Goal: Use online tool/utility: Utilize a website feature to perform a specific function

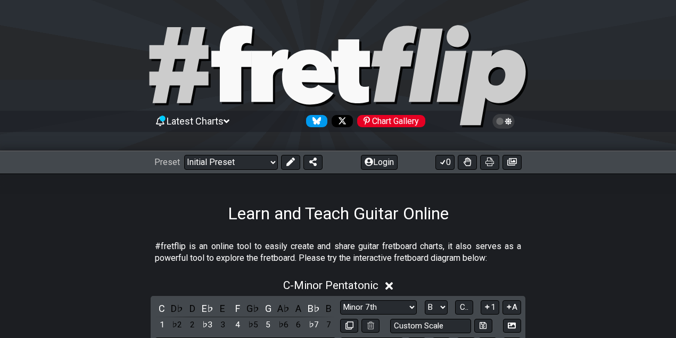
select select "Minor 7th"
select select "B"
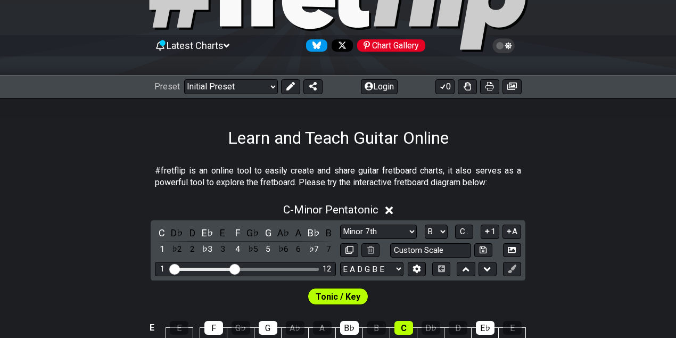
scroll to position [188, 0]
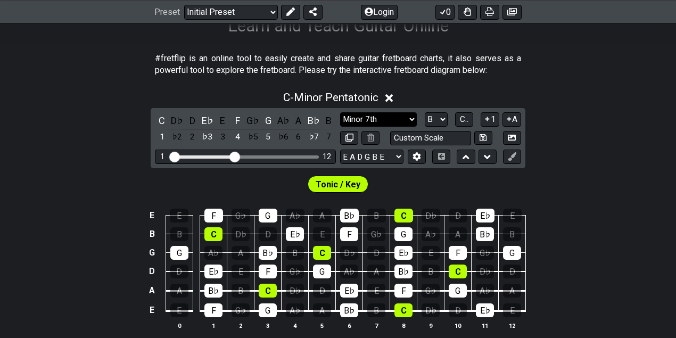
click at [399, 118] on select "Minor Pentatonic Click to edit Minor Pentatonic Major Pentatonic Minor Blues Ma…" at bounding box center [378, 119] width 77 height 14
click at [585, 203] on div "E E F G♭ G A♭ A B♭ B C D♭ D E♭ E B B C D♭ D E♭ E F G♭ G A♭ A B♭ B G G A♭ A B♭ B…" at bounding box center [338, 270] width 676 height 150
click at [405, 121] on select "Minor Pentatonic Click to edit Minor Pentatonic Major Pentatonic Minor Blues Ma…" at bounding box center [378, 119] width 77 height 14
select select "Minor / Aeolian"
click at [340, 112] on select "Minor Pentatonic Click to edit Minor Pentatonic Major Pentatonic Minor Blues Ma…" at bounding box center [378, 119] width 77 height 14
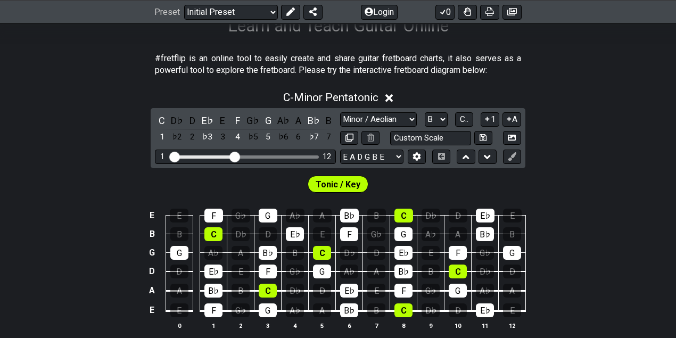
select select "C"
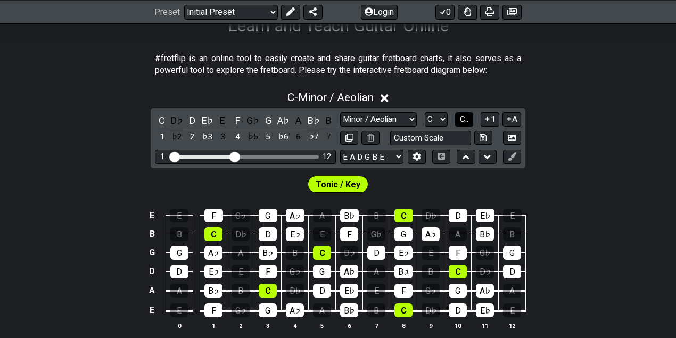
click at [463, 116] on span "C.." at bounding box center [464, 120] width 9 height 10
click at [402, 124] on select "Minor Pentatonic Click to edit Minor Pentatonic Major Pentatonic Minor Blues Ma…" at bounding box center [378, 119] width 77 height 14
select select "Melodic Minor"
click at [340, 112] on select "Minor Pentatonic Click to edit Minor Pentatonic Major Pentatonic Minor Blues Ma…" at bounding box center [378, 119] width 77 height 14
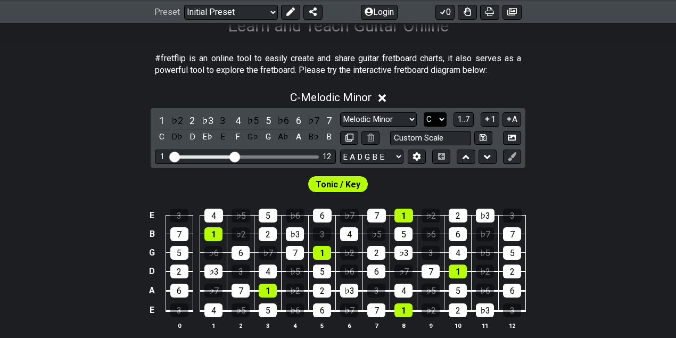
click at [440, 120] on select "A♭ A A♯ B♭ B C C♯ D♭ D D♯ E♭ E F F♯ G♭ G G♯" at bounding box center [435, 119] width 23 height 14
select select "A"
click at [424, 112] on select "A♭ A A♯ B♭ B C C♯ D♭ D D♯ E♭ E F F♯ G♭ G G♯" at bounding box center [435, 119] width 23 height 14
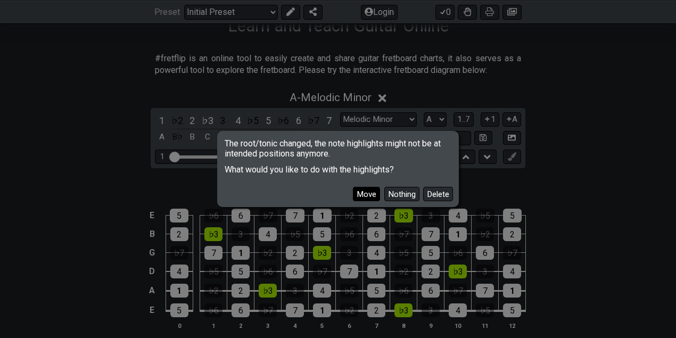
click at [361, 198] on button "Move" at bounding box center [366, 194] width 27 height 14
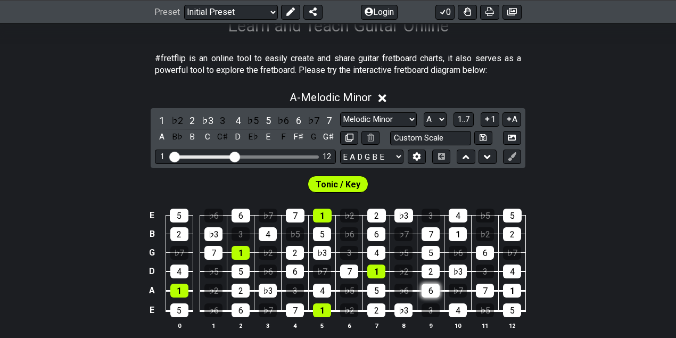
click at [426, 288] on div "6" at bounding box center [431, 291] width 18 height 14
click at [405, 288] on div "♭6" at bounding box center [404, 291] width 18 height 14
click at [485, 252] on div "6" at bounding box center [485, 253] width 18 height 14
click at [456, 253] on div "♭6" at bounding box center [458, 253] width 18 height 14
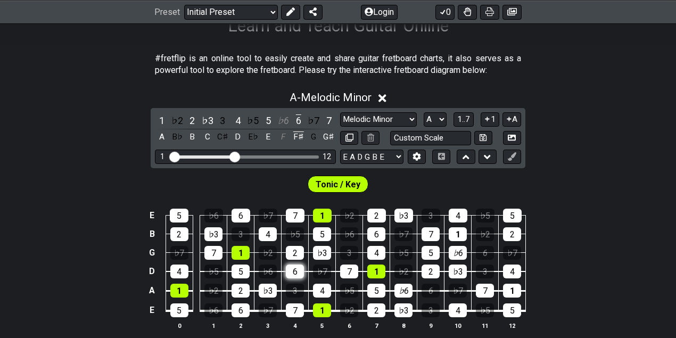
click at [291, 273] on div "6" at bounding box center [295, 272] width 18 height 14
click at [269, 272] on div "♭6" at bounding box center [268, 272] width 18 height 14
click at [239, 217] on div "6" at bounding box center [241, 216] width 19 height 14
click at [214, 216] on div "♭6" at bounding box center [214, 216] width 19 height 14
click at [241, 313] on div "6" at bounding box center [241, 311] width 18 height 14
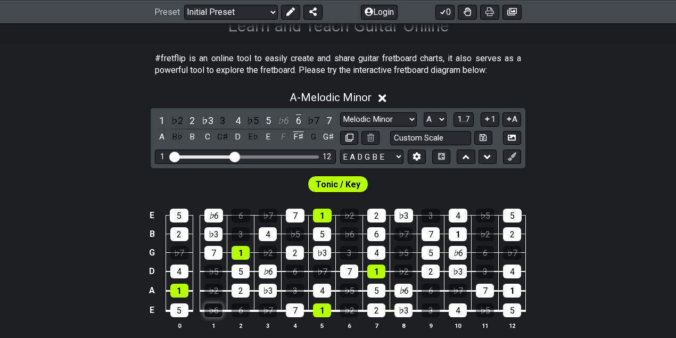
click at [216, 311] on div "♭6" at bounding box center [214, 311] width 18 height 14
click at [375, 235] on div "6" at bounding box center [376, 234] width 18 height 14
click at [350, 235] on div "♭6" at bounding box center [349, 234] width 18 height 14
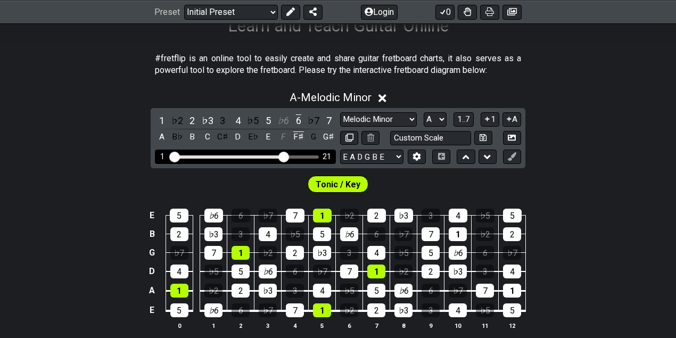
drag, startPoint x: 234, startPoint y: 154, endPoint x: 281, endPoint y: 160, distance: 47.2
click at [281, 156] on input "Visible fret range" at bounding box center [245, 156] width 151 height 0
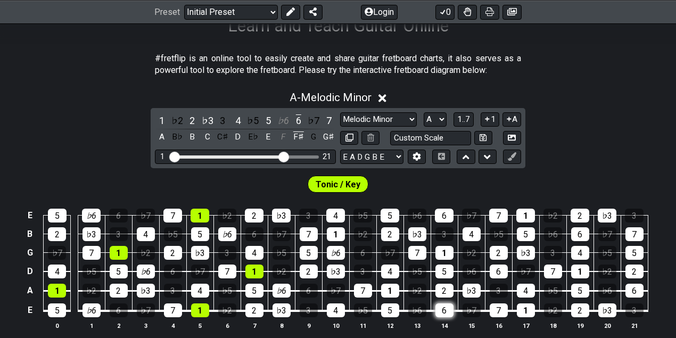
click at [448, 312] on div "6" at bounding box center [445, 311] width 18 height 14
click at [417, 310] on div "♭6" at bounding box center [417, 311] width 18 height 14
click at [419, 213] on div "♭6" at bounding box center [417, 216] width 19 height 14
click at [439, 213] on div "6" at bounding box center [444, 216] width 19 height 14
click at [493, 276] on div "6" at bounding box center [499, 272] width 18 height 14
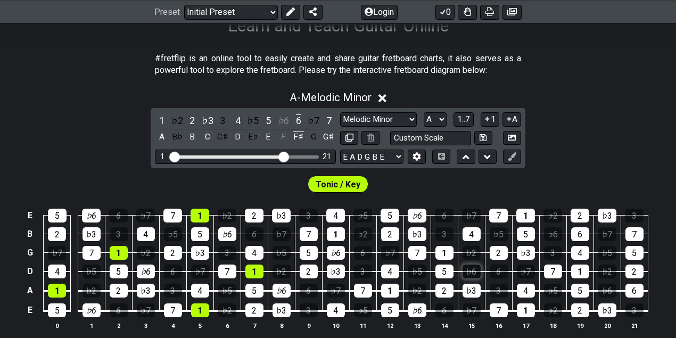
click at [472, 275] on div "♭6" at bounding box center [472, 272] width 18 height 14
click at [579, 229] on div "6" at bounding box center [580, 234] width 18 height 14
click at [555, 235] on div "♭6" at bounding box center [553, 234] width 18 height 14
click at [632, 290] on div "6" at bounding box center [635, 291] width 18 height 14
click at [609, 290] on div "♭6" at bounding box center [608, 291] width 18 height 14
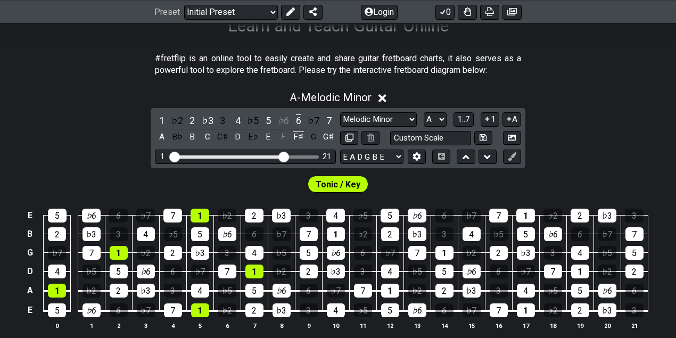
click at [331, 184] on span "Tonic / Key" at bounding box center [338, 184] width 45 height 15
click at [293, 10] on icon at bounding box center [291, 11] width 9 height 9
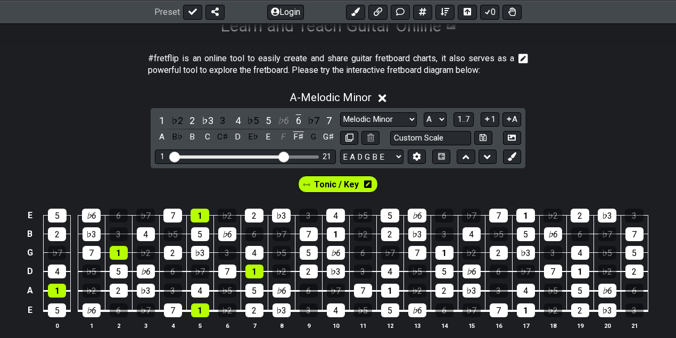
click at [325, 177] on span "Tonic / Key" at bounding box center [336, 184] width 45 height 15
click at [387, 289] on div "1" at bounding box center [390, 291] width 18 height 14
click at [338, 233] on div "1" at bounding box center [336, 234] width 18 height 14
click at [446, 248] on div "1" at bounding box center [445, 253] width 18 height 14
click at [527, 210] on div "1" at bounding box center [526, 216] width 19 height 14
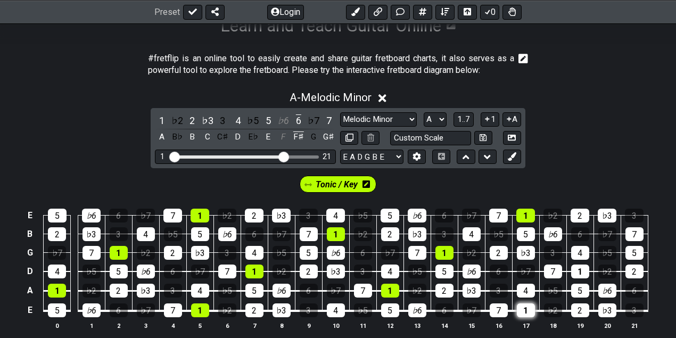
click at [525, 309] on div "1" at bounding box center [526, 311] width 18 height 14
click at [583, 270] on div "1" at bounding box center [580, 272] width 18 height 14
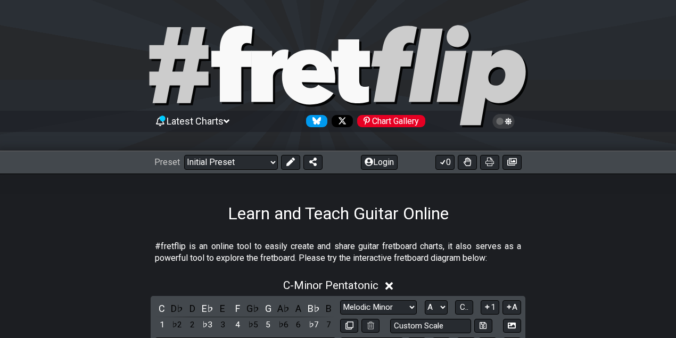
select select "Melodic Minor"
select select "A"
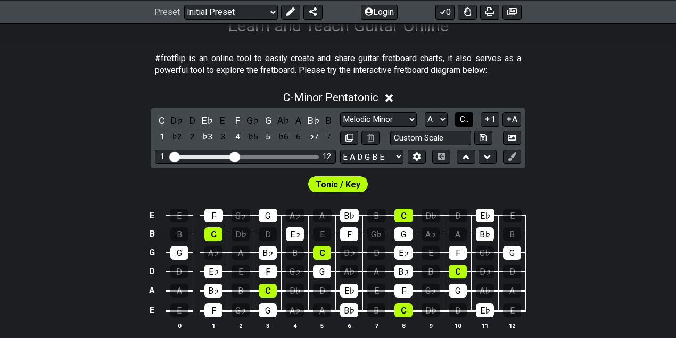
click at [467, 118] on span "C.." at bounding box center [464, 120] width 9 height 10
select select "Minor Pentatonic"
select select "C"
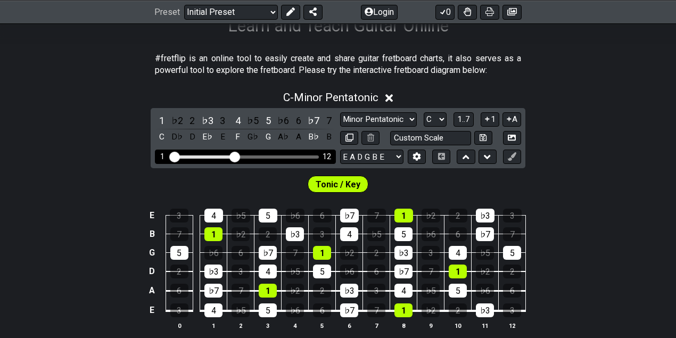
click at [287, 153] on div "1 12" at bounding box center [245, 157] width 181 height 14
drag, startPoint x: 235, startPoint y: 152, endPoint x: 282, endPoint y: 159, distance: 47.8
click at [282, 156] on input "Visible fret range" at bounding box center [245, 156] width 151 height 0
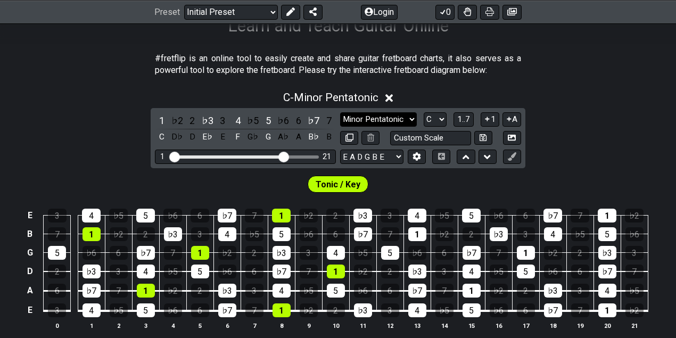
click at [395, 120] on select "Minor Pentatonic Click to edit Minor Pentatonic Major Pentatonic Minor Blues Ma…" at bounding box center [378, 119] width 77 height 14
select select "Melodic Minor"
click at [340, 112] on select "Minor Pentatonic Click to edit Minor Pentatonic Major Pentatonic Minor Blues Ma…" at bounding box center [378, 119] width 77 height 14
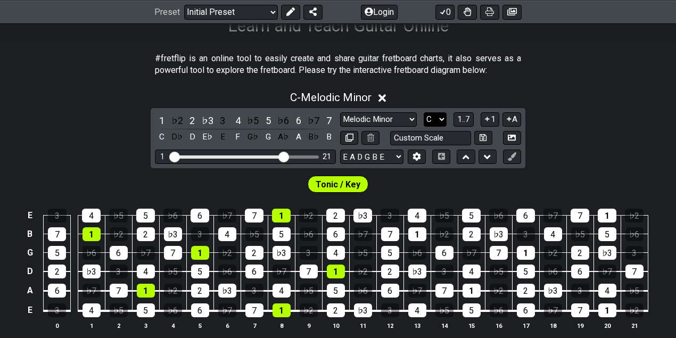
click at [437, 121] on select "A♭ A A♯ B♭ B C C♯ D♭ D D♯ E♭ E F F♯ G♭ G G♯" at bounding box center [435, 119] width 23 height 14
select select "A"
click at [424, 112] on select "A♭ A A♯ B♭ B C C♯ D♭ D D♯ E♭ E F F♯ G♭ G G♯" at bounding box center [435, 119] width 23 height 14
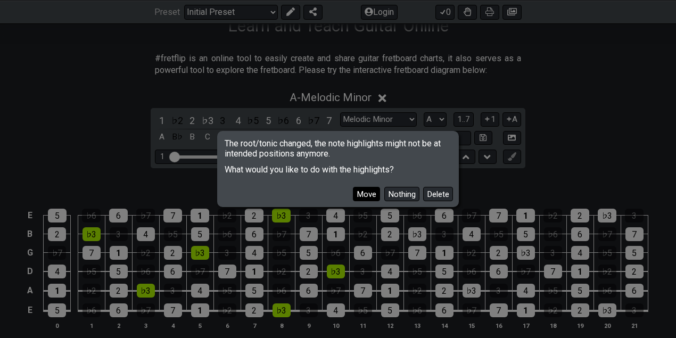
click at [363, 198] on button "Move" at bounding box center [366, 194] width 27 height 14
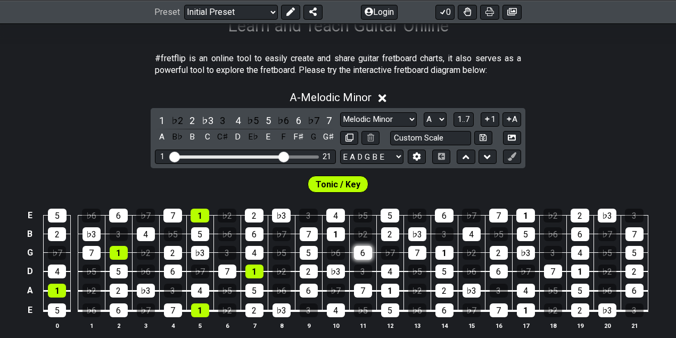
click at [366, 253] on div "6" at bounding box center [363, 253] width 18 height 14
click at [340, 252] on div "♭6" at bounding box center [336, 253] width 18 height 14
click at [306, 293] on div "6" at bounding box center [309, 291] width 18 height 14
click at [283, 294] on div "♭6" at bounding box center [282, 291] width 18 height 14
click at [256, 236] on div "6" at bounding box center [255, 234] width 18 height 14
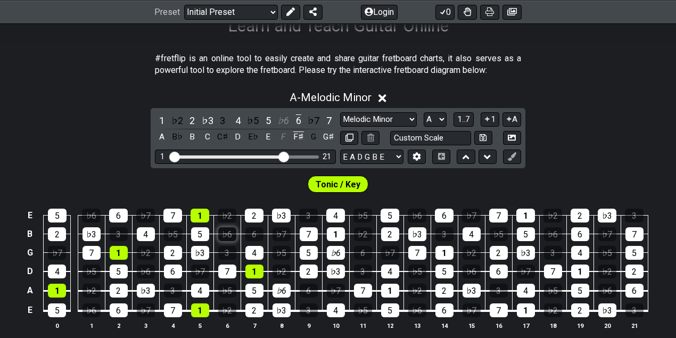
click at [230, 236] on div "♭6" at bounding box center [227, 234] width 18 height 14
click at [175, 270] on div "6" at bounding box center [173, 272] width 18 height 14
click at [149, 270] on div "♭6" at bounding box center [146, 272] width 18 height 14
click at [118, 314] on div "6" at bounding box center [119, 311] width 18 height 14
click at [96, 310] on div "♭6" at bounding box center [92, 311] width 18 height 14
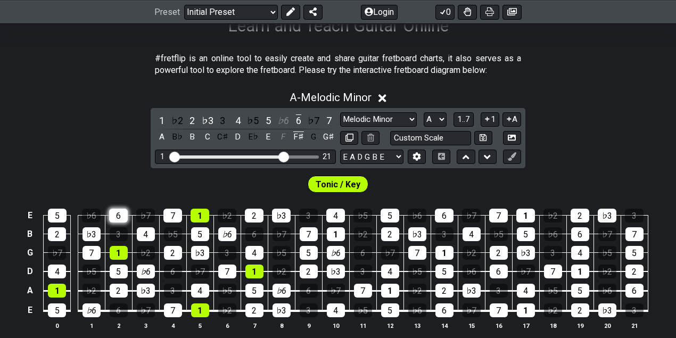
click at [118, 216] on div "6" at bounding box center [118, 216] width 19 height 14
click at [92, 216] on div "♭6" at bounding box center [91, 216] width 19 height 14
click at [636, 291] on div "6" at bounding box center [635, 291] width 18 height 14
click at [606, 291] on div "♭6" at bounding box center [608, 291] width 18 height 14
click at [578, 232] on div "6" at bounding box center [580, 234] width 18 height 14
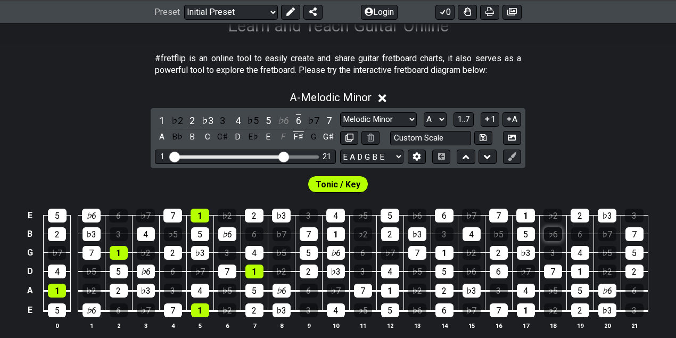
click at [551, 232] on div "♭6" at bounding box center [553, 234] width 18 height 14
click at [500, 268] on div "6" at bounding box center [499, 272] width 18 height 14
click at [465, 270] on div "♭6" at bounding box center [472, 272] width 18 height 14
click at [442, 313] on div "6" at bounding box center [445, 311] width 18 height 14
click at [414, 307] on div "♭6" at bounding box center [417, 311] width 18 height 14
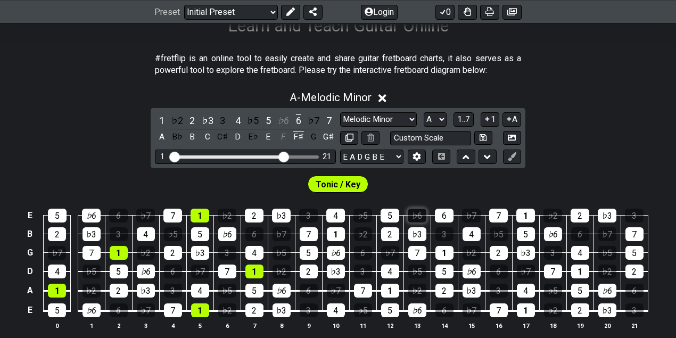
click at [421, 214] on div "♭6" at bounding box center [417, 216] width 19 height 14
click at [444, 212] on div "6" at bounding box center [444, 216] width 19 height 14
click at [291, 13] on icon at bounding box center [291, 11] width 9 height 9
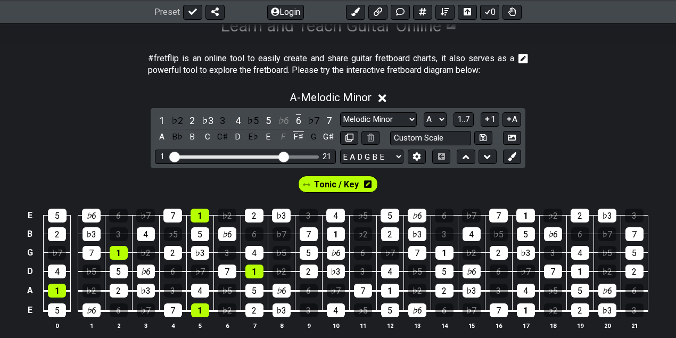
click at [328, 189] on span "Tonic / Key" at bounding box center [336, 184] width 45 height 15
click at [339, 234] on div "1" at bounding box center [336, 234] width 18 height 14
click at [392, 286] on div "1" at bounding box center [390, 291] width 18 height 14
click at [443, 246] on div "1" at bounding box center [445, 253] width 18 height 14
click at [528, 217] on div "1" at bounding box center [526, 216] width 19 height 14
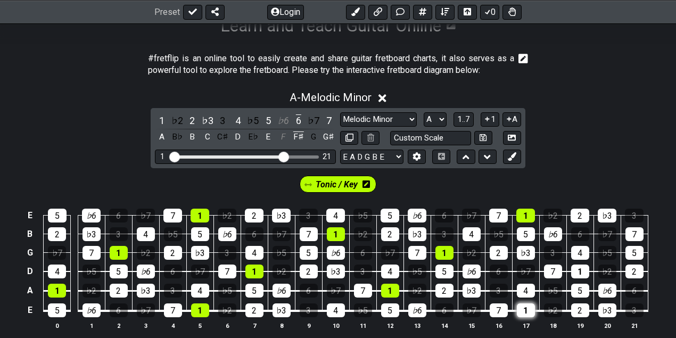
click at [530, 308] on div "1" at bounding box center [526, 311] width 18 height 14
click at [579, 269] on div "1" at bounding box center [580, 272] width 18 height 14
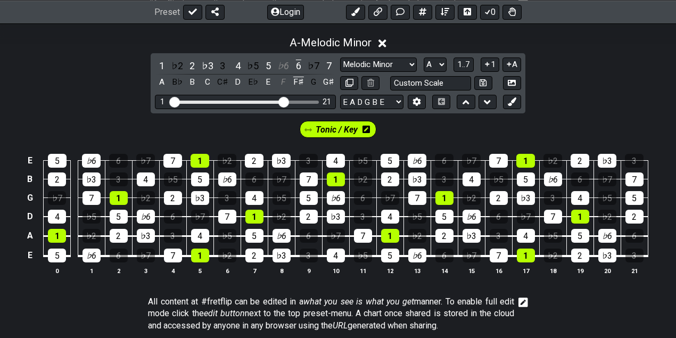
scroll to position [243, 0]
